Goal: Information Seeking & Learning: Find contact information

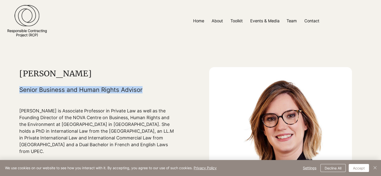
drag, startPoint x: 19, startPoint y: 88, endPoint x: 159, endPoint y: 89, distance: 140.3
click at [159, 89] on h5 "Senior Business and Human Rights Advisor" at bounding box center [96, 89] width 155 height 7
copy h5 "Senior Business and Human Rights Advisor"
click at [294, 21] on p "Team" at bounding box center [291, 20] width 15 height 11
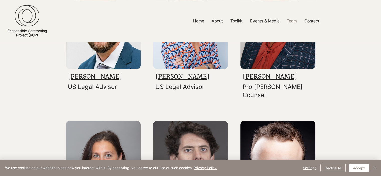
scroll to position [419, 0]
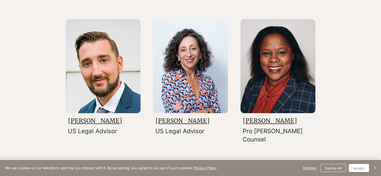
scroll to position [374, 0]
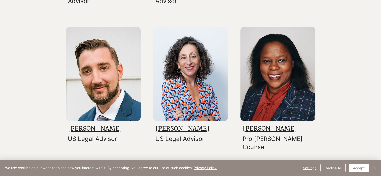
click at [94, 128] on link "[PERSON_NAME]" at bounding box center [95, 129] width 54 height 8
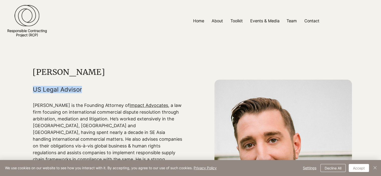
drag, startPoint x: 34, startPoint y: 90, endPoint x: 96, endPoint y: 88, distance: 62.7
click at [96, 88] on h5 "US Legal Advisor" at bounding box center [108, 89] width 150 height 7
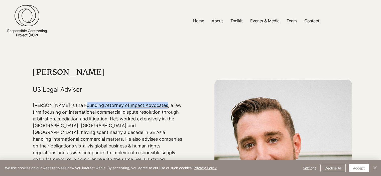
drag, startPoint x: 75, startPoint y: 106, endPoint x: 158, endPoint y: 105, distance: 83.7
click at [158, 105] on p "[PERSON_NAME] is the Founding Attorney of Impact Advocates , a law firm focusin…" at bounding box center [108, 152] width 150 height 101
copy p "Founding Attorney of Impact Advocates"
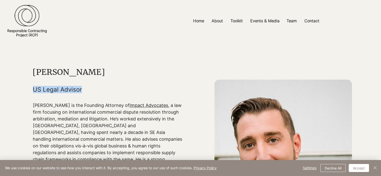
drag, startPoint x: 33, startPoint y: 90, endPoint x: 93, endPoint y: 90, distance: 59.6
click at [93, 90] on h5 "US Legal Advisor" at bounding box center [108, 89] width 150 height 7
copy h5 "US Legal Advisor"
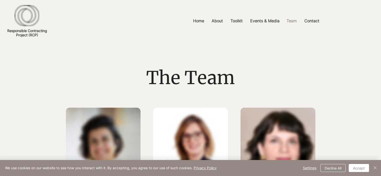
scroll to position [374, 0]
